Goal: Navigation & Orientation: Find specific page/section

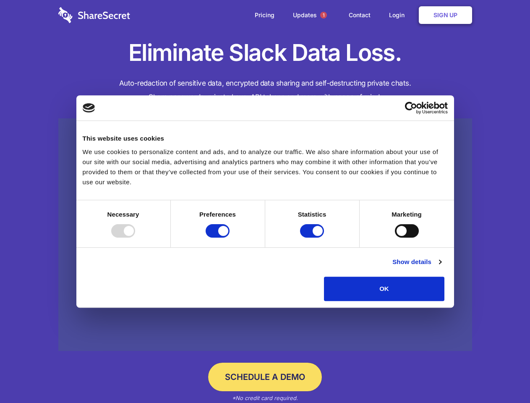
click at [135, 237] on div at bounding box center [123, 230] width 24 height 13
click at [229, 237] on input "Preferences" at bounding box center [217, 230] width 24 height 13
checkbox input "false"
click at [313, 237] on input "Statistics" at bounding box center [312, 230] width 24 height 13
checkbox input "false"
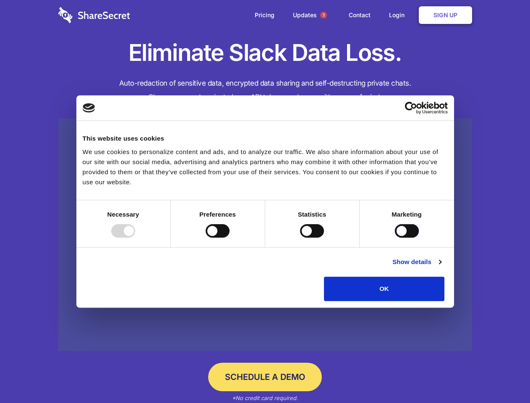
click at [395, 237] on input "Marketing" at bounding box center [407, 230] width 24 height 13
checkbox input "true"
click at [441, 267] on link "Show details" at bounding box center [416, 262] width 49 height 10
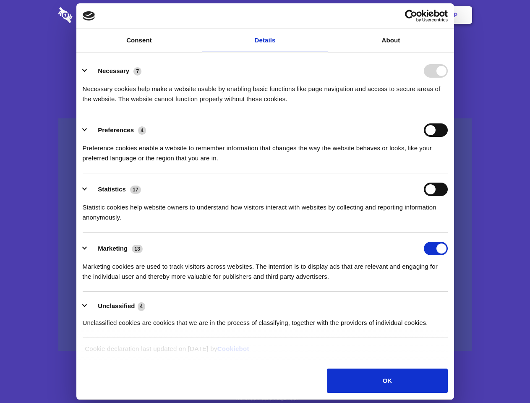
click at [447, 114] on li "Necessary 7 Necessary cookies help make a website usable by enabling basic func…" at bounding box center [265, 84] width 365 height 59
click at [323, 15] on span "1" at bounding box center [323, 15] width 7 height 7
